Goal: Task Accomplishment & Management: Use online tool/utility

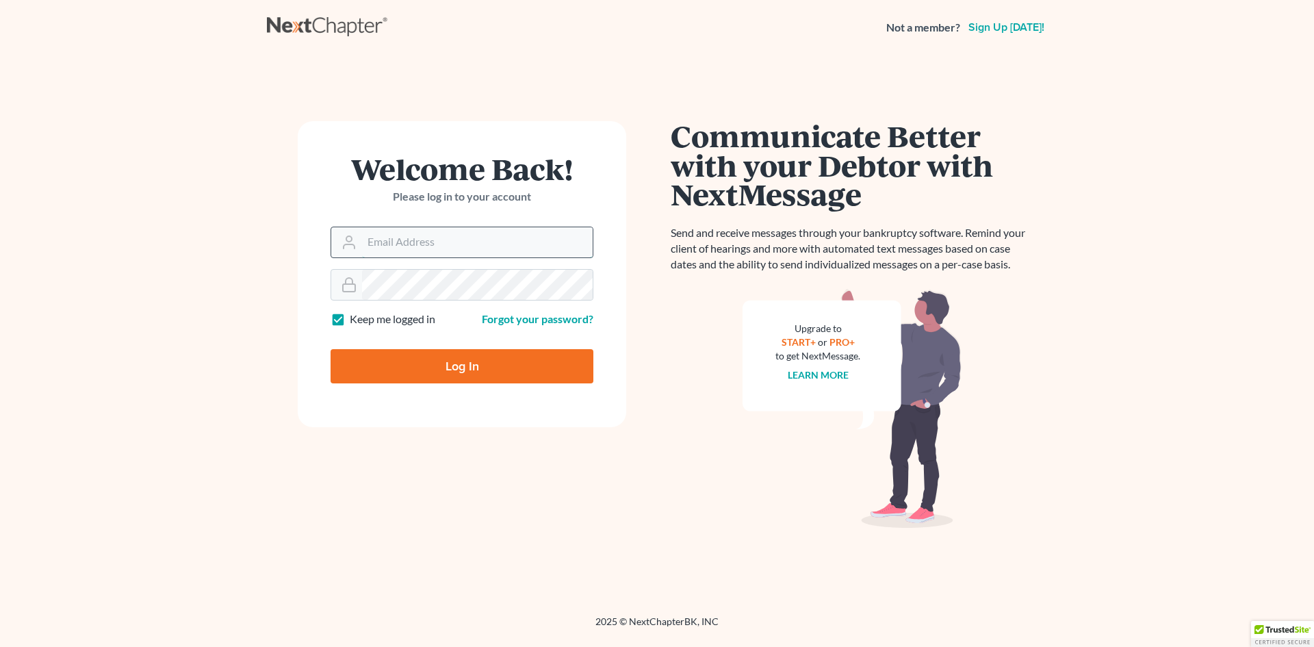
click at [362, 244] on input "Email Address" at bounding box center [477, 242] width 231 height 30
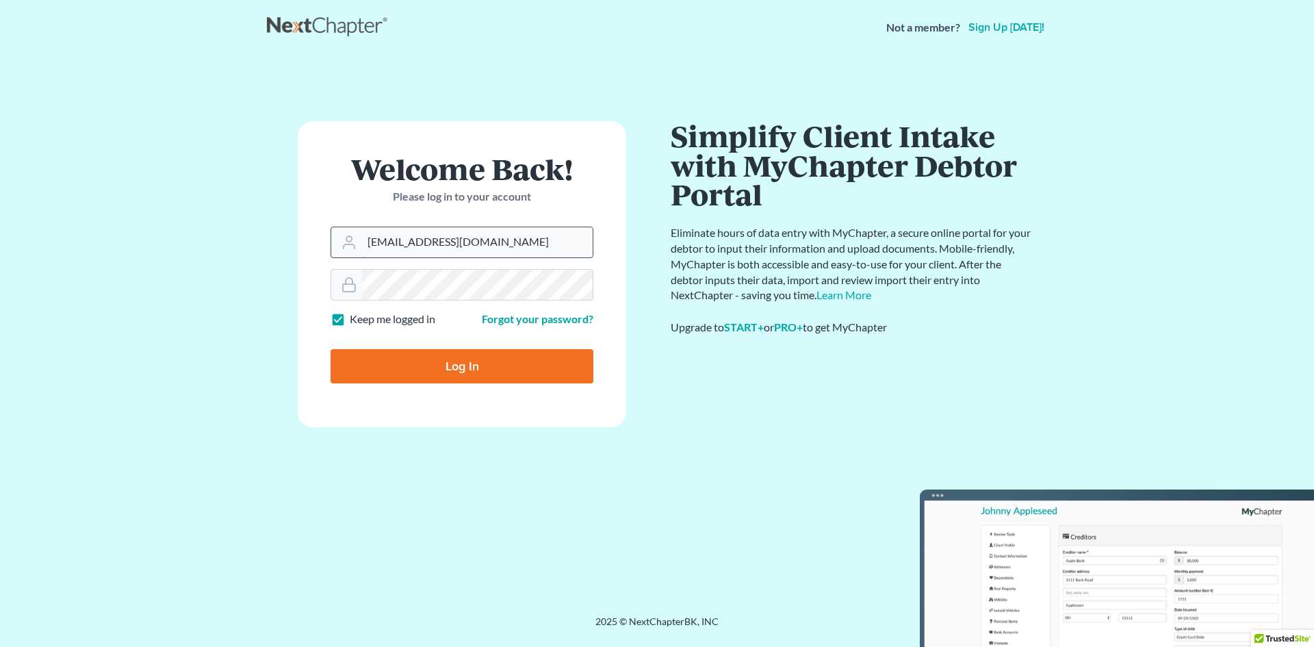
type input "[EMAIL_ADDRESS][DOMAIN_NAME]"
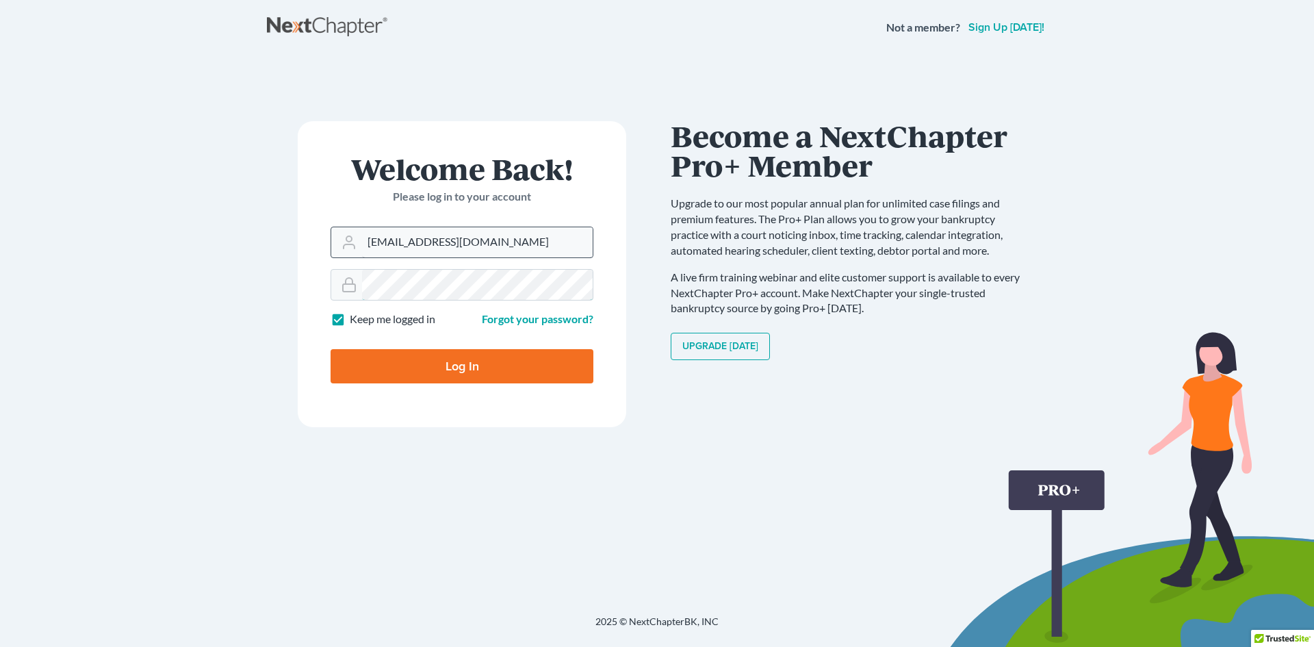
click at [330, 349] on input "Log In" at bounding box center [461, 366] width 263 height 34
type input "Thinking..."
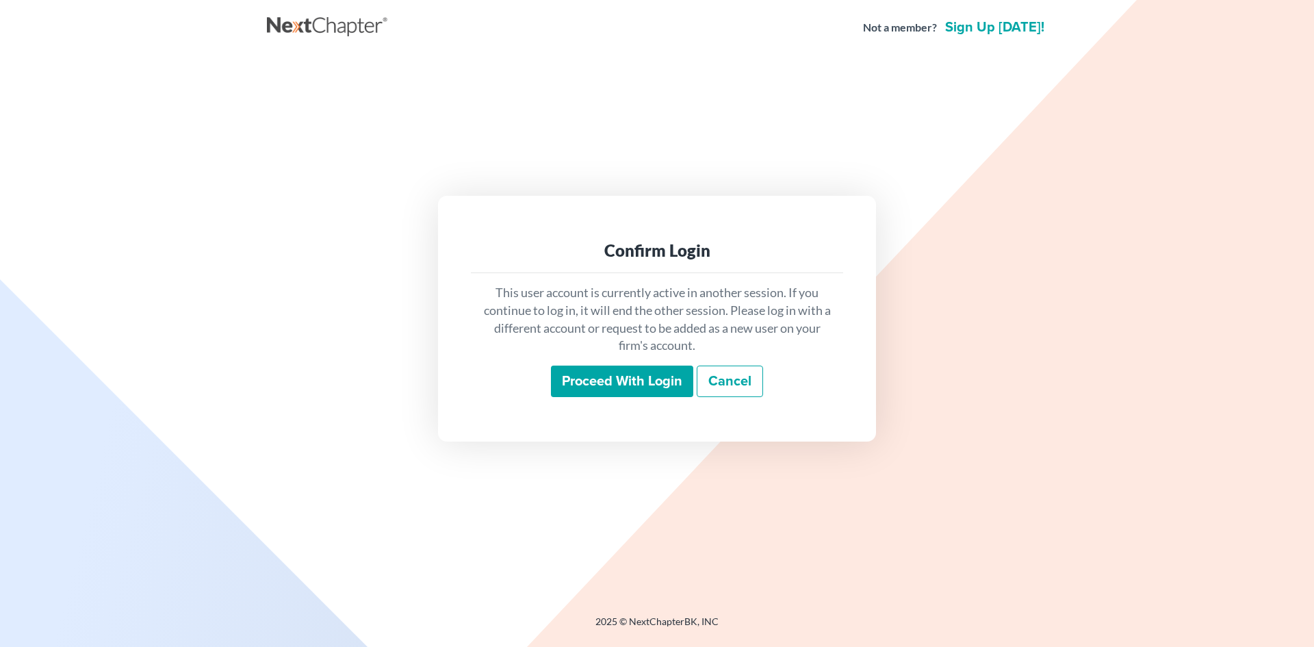
click at [589, 378] on input "Proceed with login" at bounding box center [622, 380] width 142 height 31
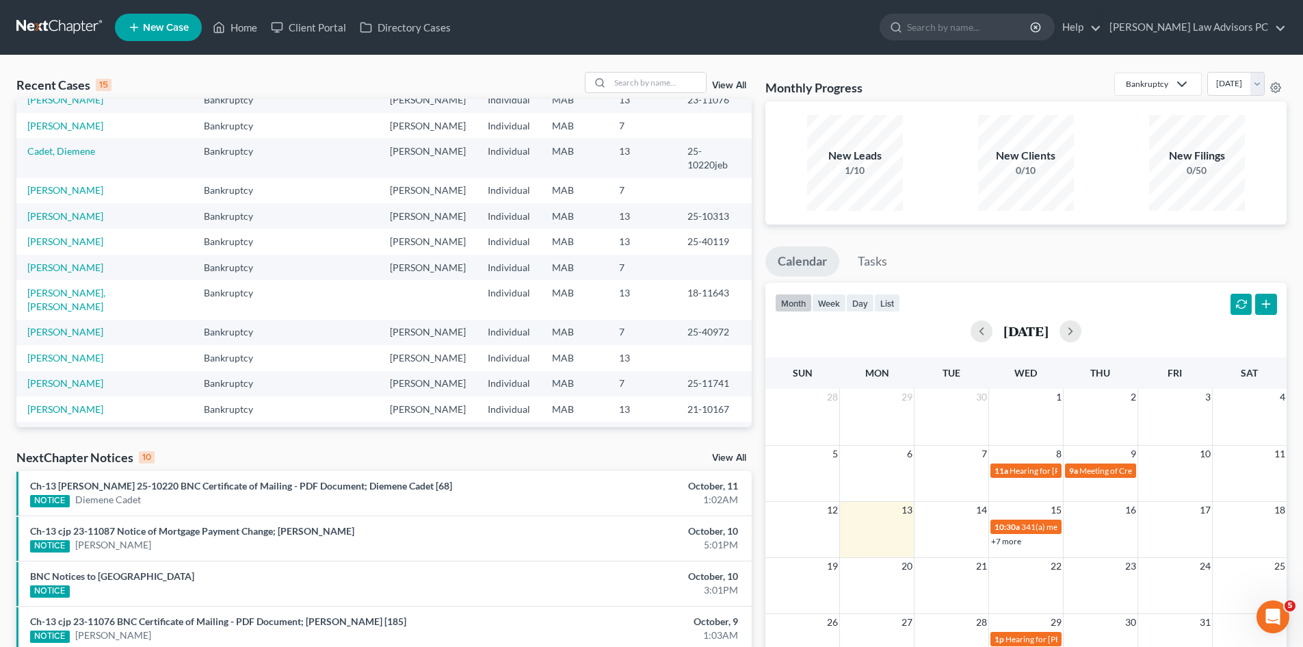
scroll to position [68, 0]
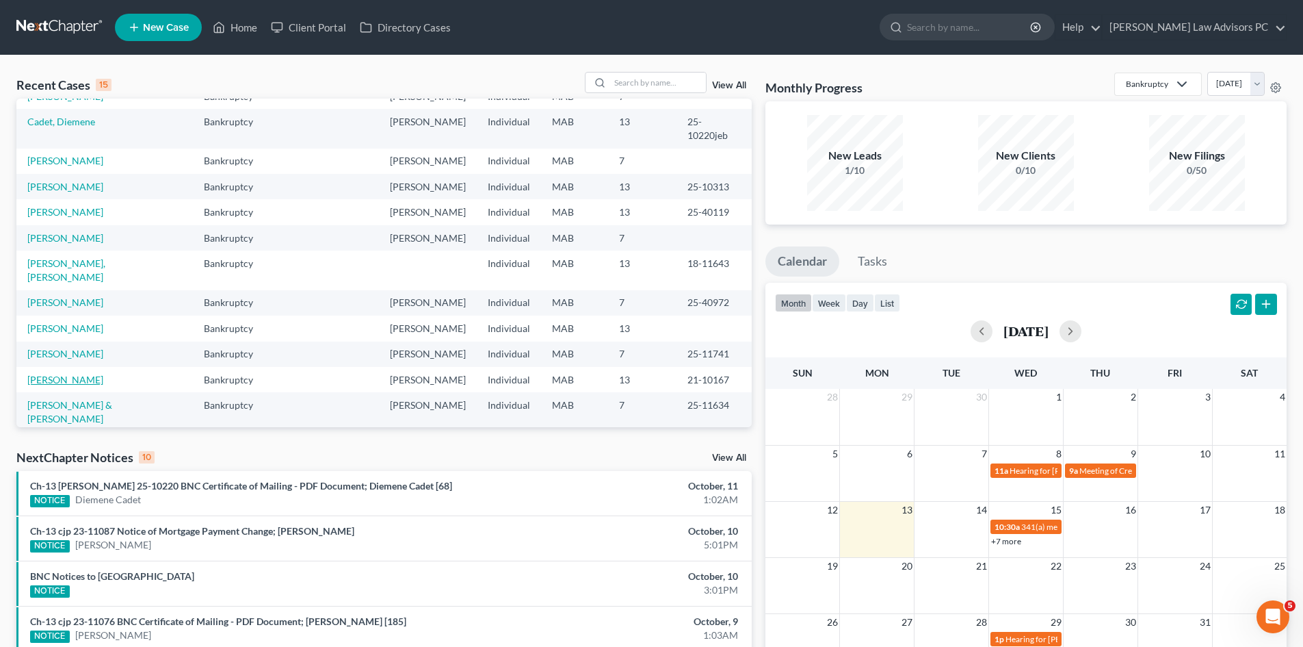
click at [66, 374] on link "Carroll, Carla" at bounding box center [65, 380] width 76 height 12
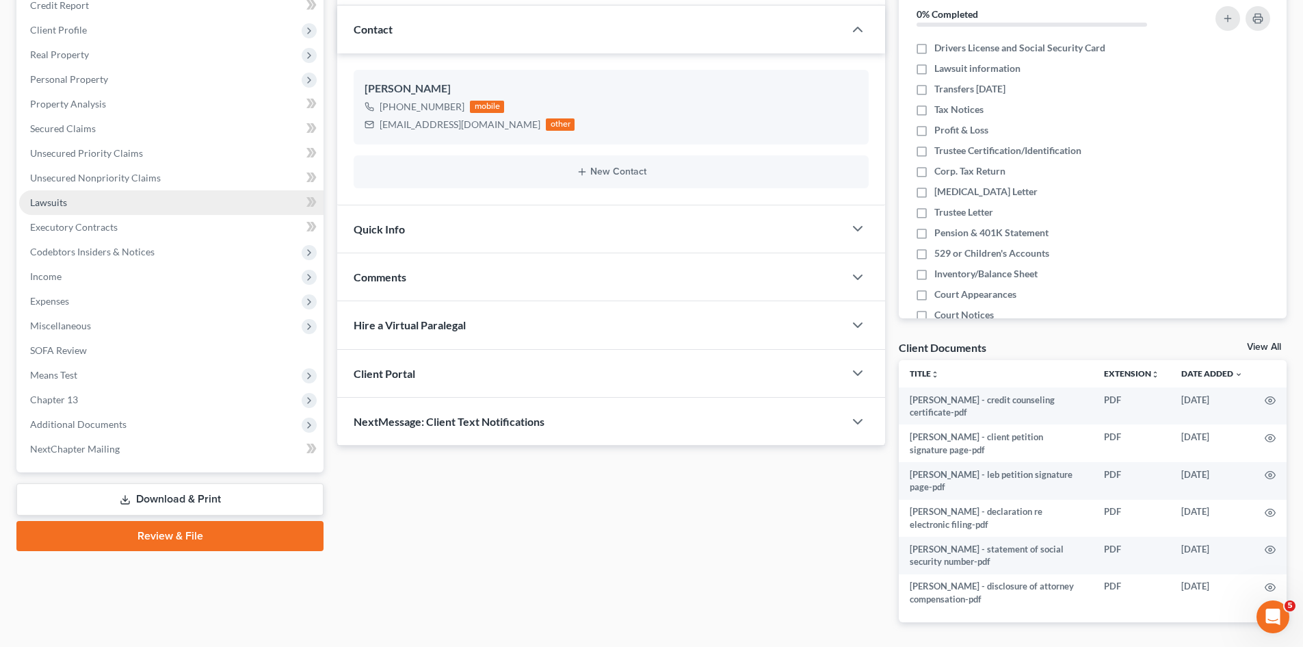
scroll to position [223, 0]
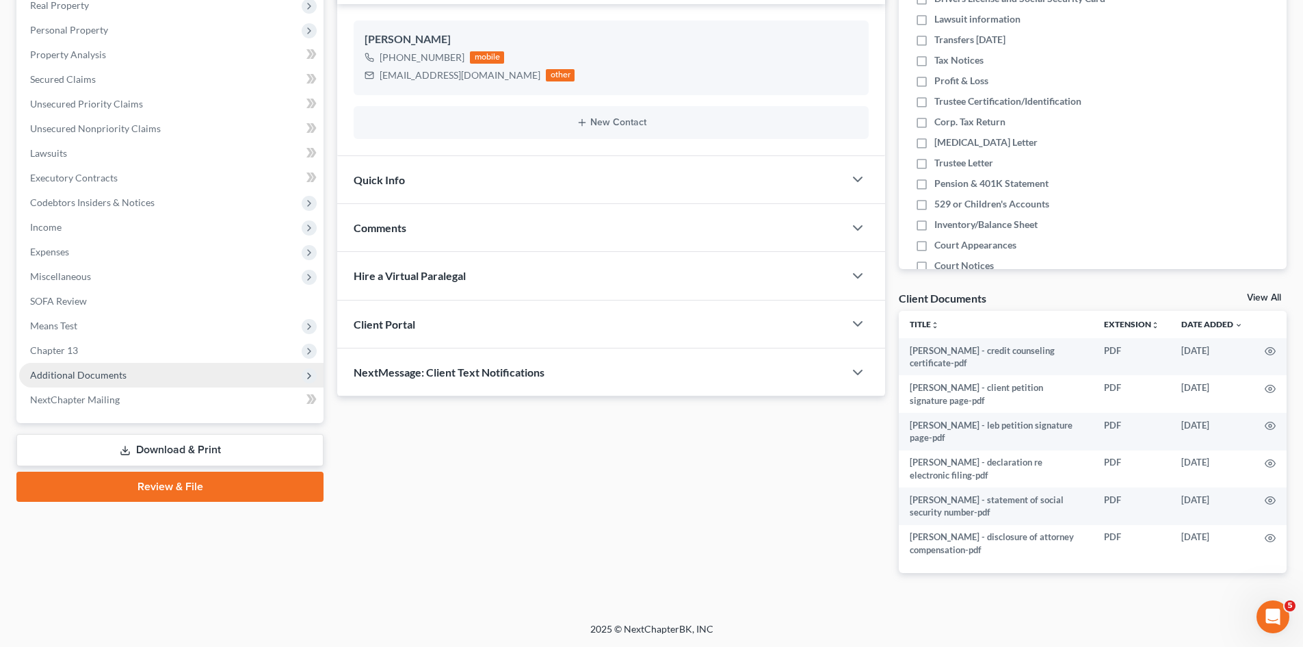
click at [52, 378] on span "Additional Documents" at bounding box center [78, 375] width 96 height 12
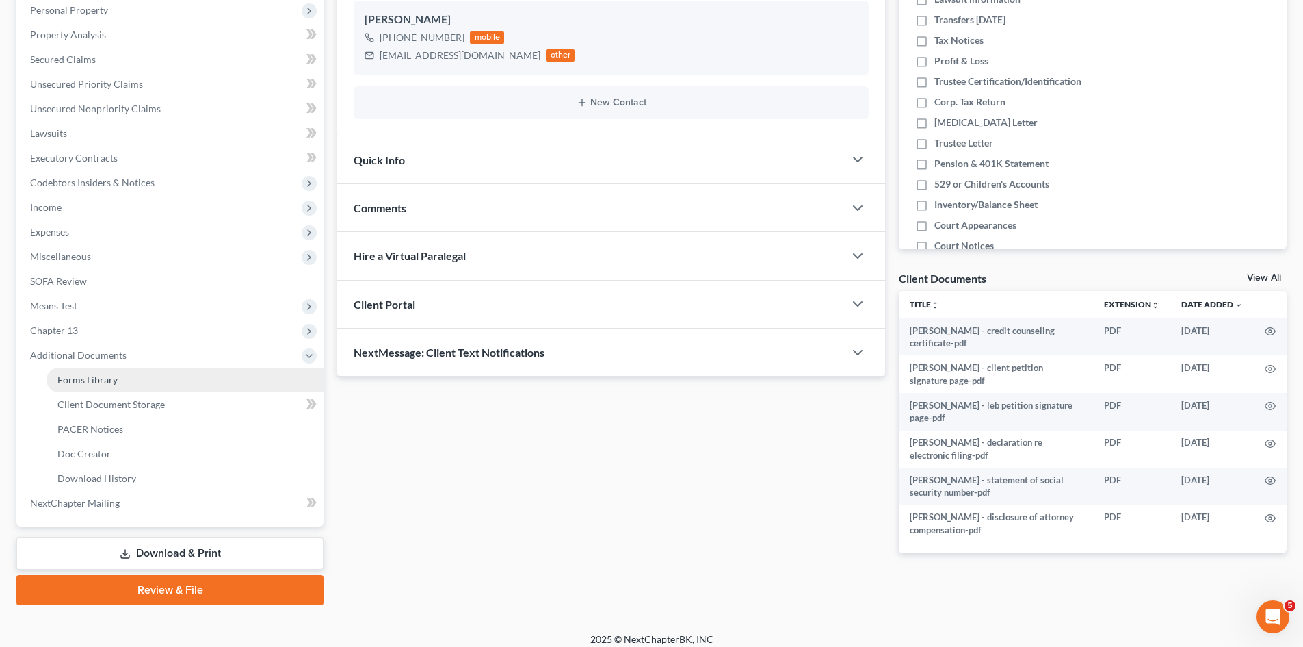
scroll to position [253, 0]
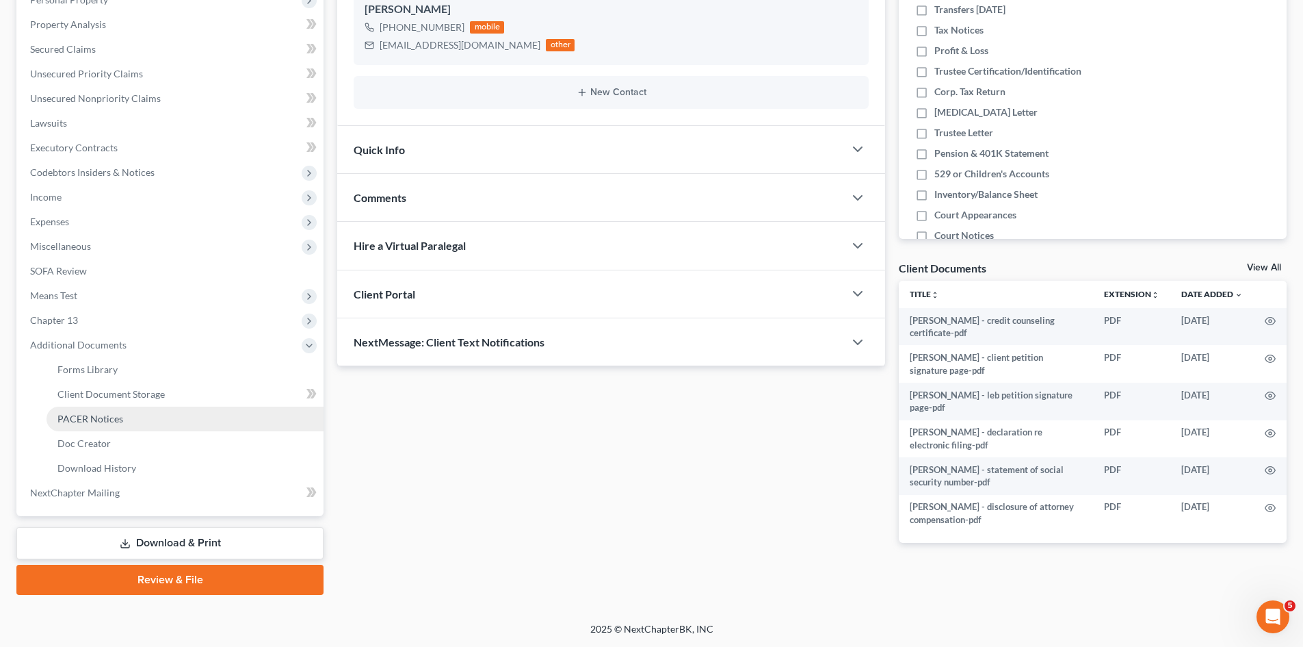
click at [63, 417] on span "PACER Notices" at bounding box center [90, 419] width 66 height 12
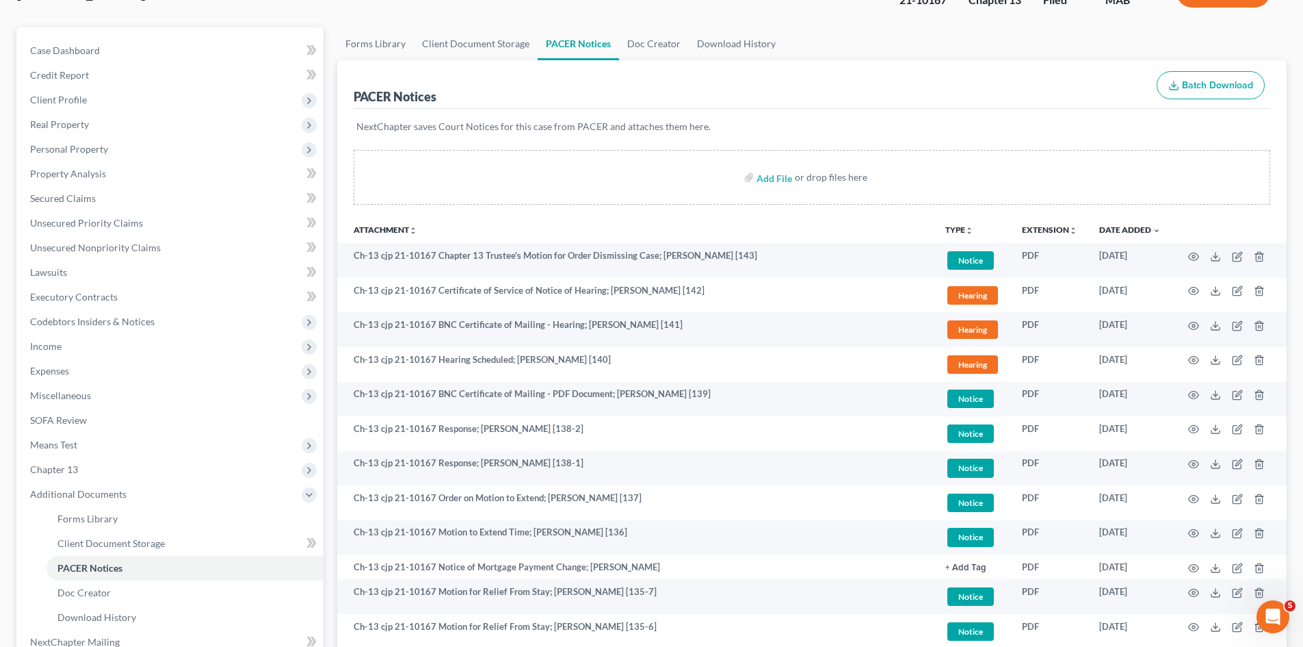
scroll to position [137, 0]
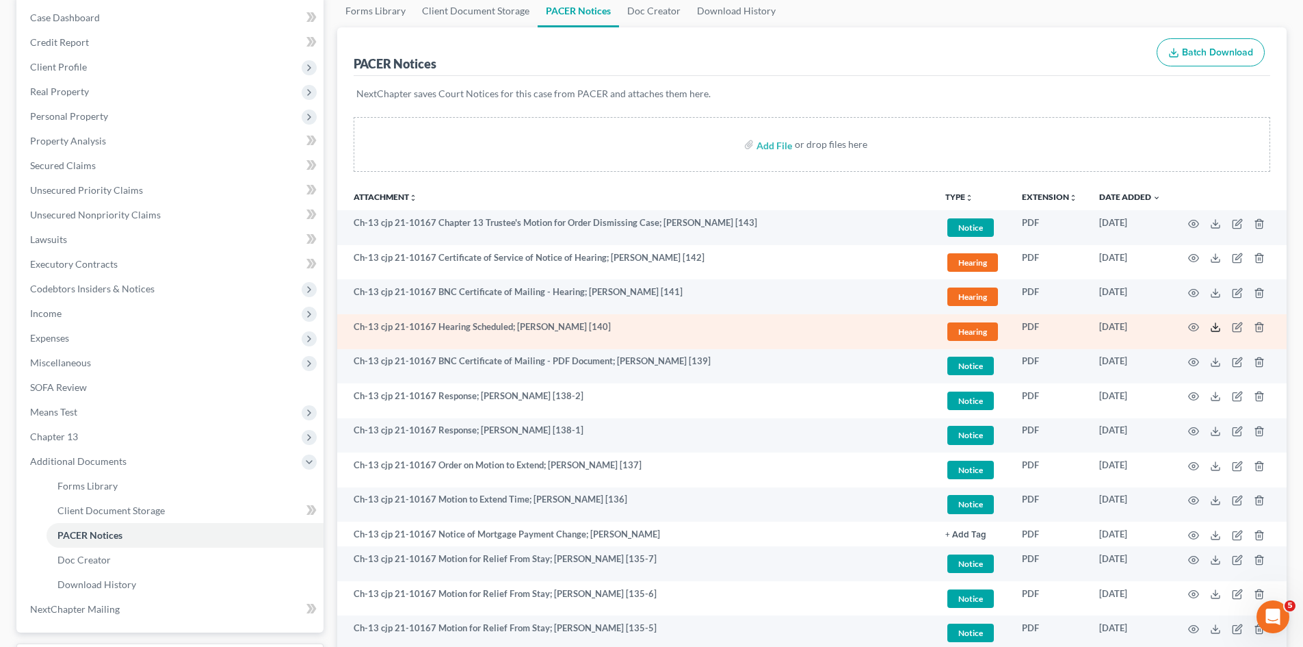
click at [1214, 328] on icon at bounding box center [1215, 327] width 11 height 11
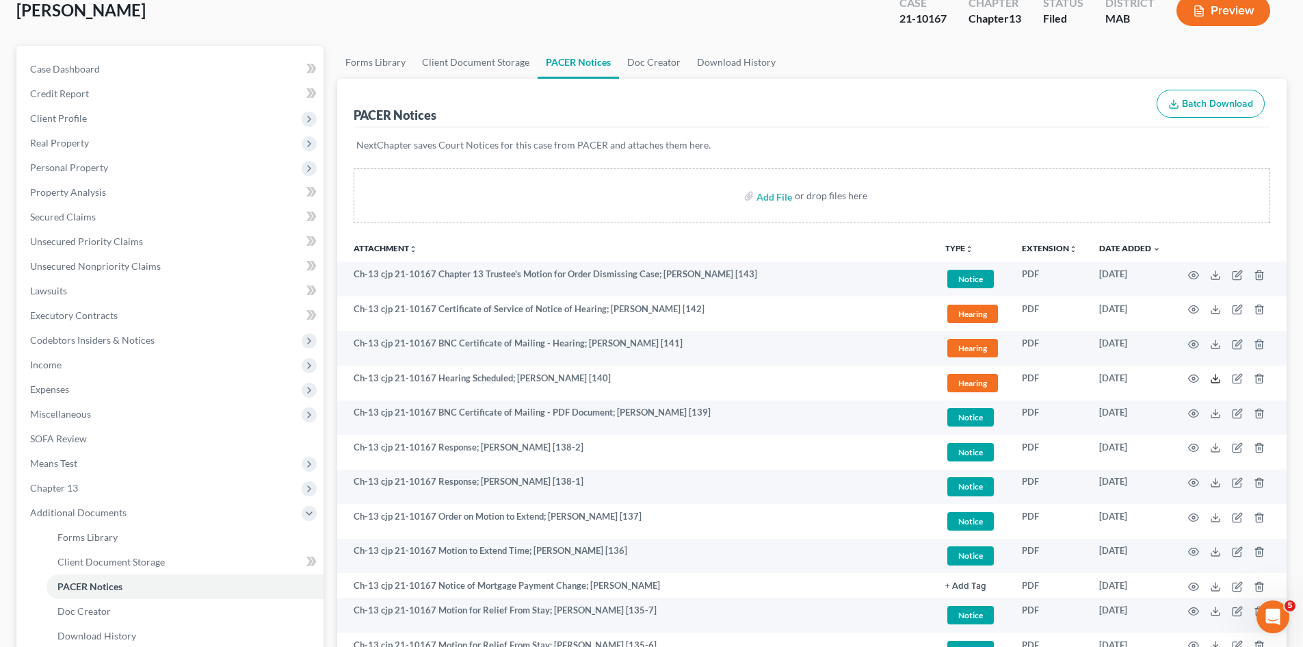
scroll to position [0, 0]
